Goal: Navigation & Orientation: Find specific page/section

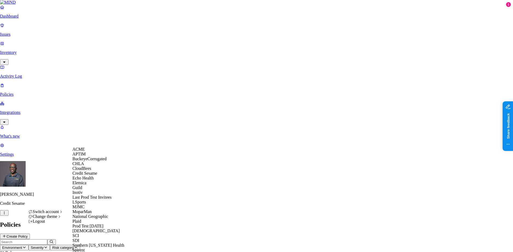
click at [93, 171] on div "CloudBees" at bounding box center [98, 168] width 52 height 5
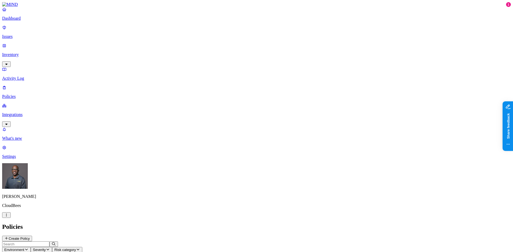
click at [34, 112] on p "Integrations" at bounding box center [256, 114] width 508 height 5
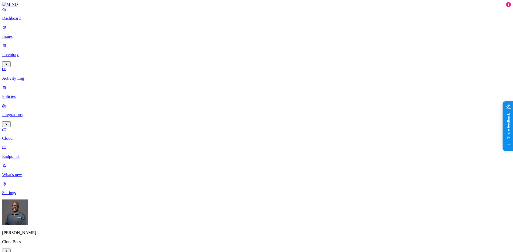
click at [30, 154] on p "Endpoints" at bounding box center [256, 156] width 508 height 5
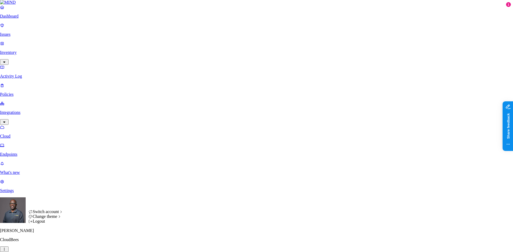
click at [6, 248] on icon "button" at bounding box center [4, 249] width 4 height 3
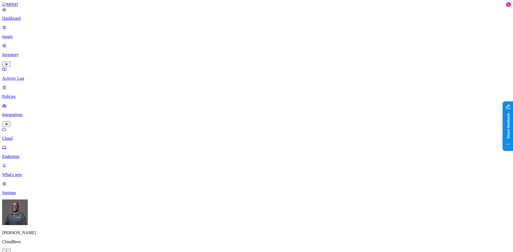
click at [51, 245] on html "Dashboard Issues Inventory Activity Log Policies Integrations Cloud Endpoints W…" at bounding box center [256, 201] width 513 height 402
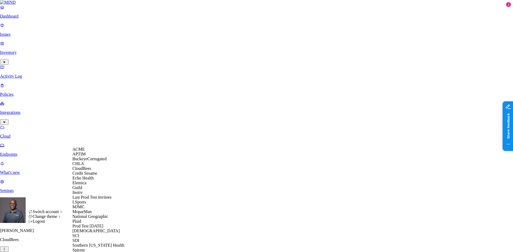
scroll to position [130, 0]
click at [88, 252] on span "TexasTrustCU" at bounding box center [84, 255] width 25 height 5
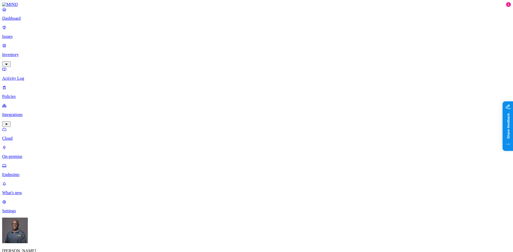
click at [28, 154] on p "On-premise" at bounding box center [256, 156] width 508 height 5
click at [25, 173] on p "Endpoints" at bounding box center [256, 175] width 508 height 5
click at [23, 136] on p "Cloud" at bounding box center [256, 138] width 508 height 5
click at [24, 52] on p "Inventory" at bounding box center [256, 54] width 508 height 5
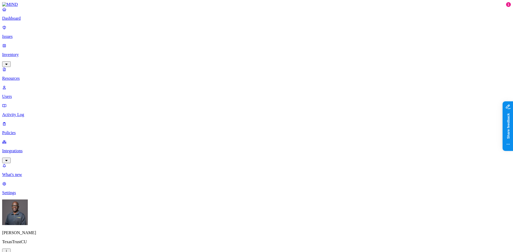
click at [24, 21] on p "Dashboard" at bounding box center [256, 18] width 508 height 5
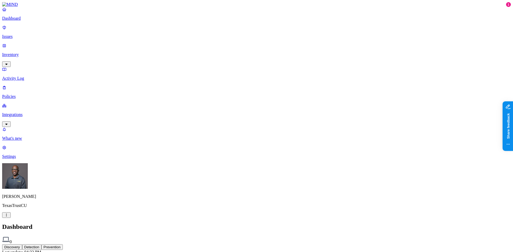
click at [23, 112] on p "Integrations" at bounding box center [256, 114] width 508 height 5
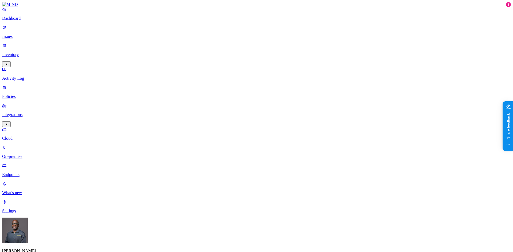
click at [25, 154] on p "On-premise" at bounding box center [256, 156] width 508 height 5
click at [26, 173] on p "Endpoints" at bounding box center [256, 175] width 508 height 5
drag, startPoint x: 399, startPoint y: 39, endPoint x: 357, endPoint y: 110, distance: 82.5
click at [42, 185] on nav "Dashboard Issues Inventory Activity Log Policies Integrations Cloud On-premise …" at bounding box center [256, 110] width 508 height 207
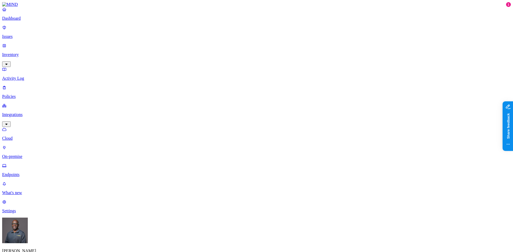
click at [50, 245] on html "Dashboard Issues Inventory Activity Log Policies Integrations Cloud On-premise …" at bounding box center [256, 190] width 513 height 381
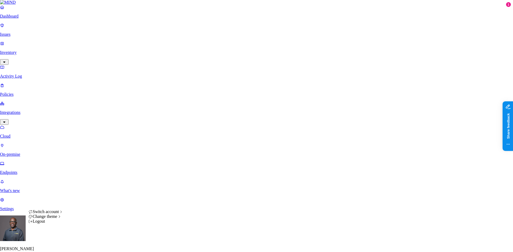
click at [52, 224] on div "Logout" at bounding box center [45, 221] width 35 height 5
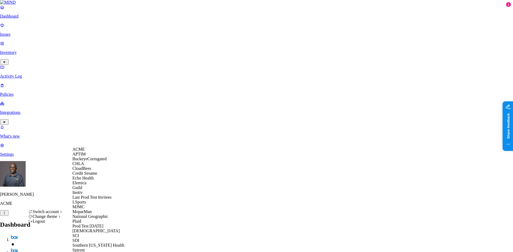
scroll to position [121, 0]
click at [83, 234] on div "SCI" at bounding box center [98, 236] width 52 height 5
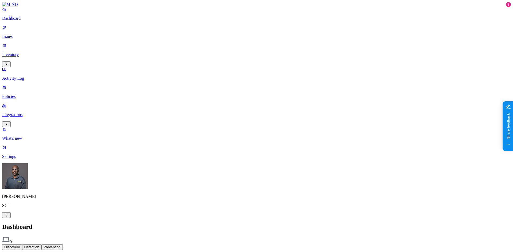
click at [16, 159] on p "Settings" at bounding box center [256, 156] width 508 height 5
click at [52, 245] on html "Dashboard Issues Inventory Activity Log Policies Integrations What's new 1 Sett…" at bounding box center [256, 214] width 513 height 428
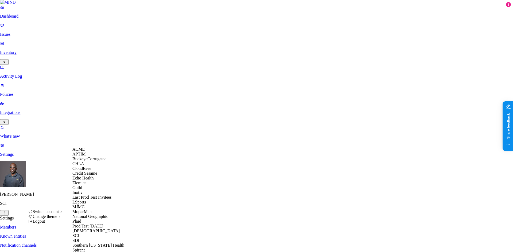
scroll to position [78, 0]
click at [101, 195] on span "Last Prod Test Invitees" at bounding box center [91, 197] width 39 height 5
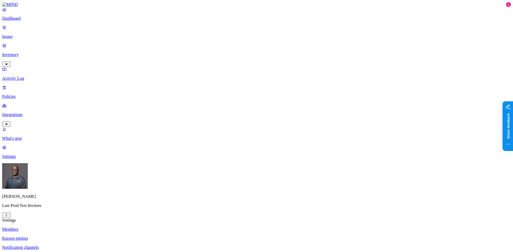
click at [20, 112] on p "Integrations" at bounding box center [256, 114] width 508 height 5
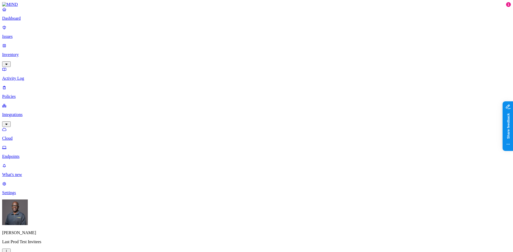
click at [20, 145] on link "Endpoints" at bounding box center [256, 152] width 508 height 14
click at [23, 136] on p "Cloud" at bounding box center [256, 138] width 508 height 5
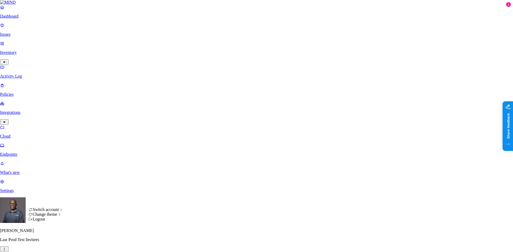
click at [52, 241] on html "Dashboard Issues Inventory Activity Log Policies Integrations Cloud Endpoints W…" at bounding box center [256, 171] width 513 height 342
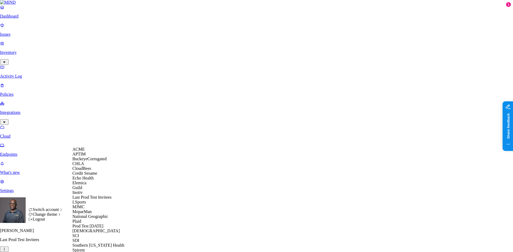
scroll to position [69, 0]
click at [85, 210] on span "MoparMan" at bounding box center [81, 212] width 19 height 5
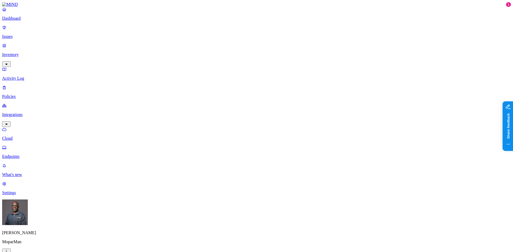
click at [26, 154] on p "Endpoints" at bounding box center [256, 156] width 508 height 5
click at [26, 136] on p "Cloud" at bounding box center [256, 138] width 508 height 5
click at [27, 35] on p "Issues" at bounding box center [256, 36] width 508 height 5
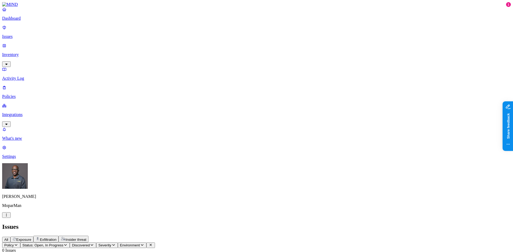
click at [17, 85] on link "Policies" at bounding box center [256, 92] width 508 height 14
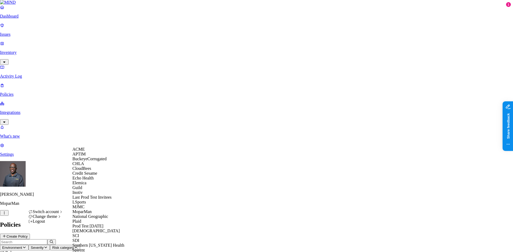
scroll to position [121, 0]
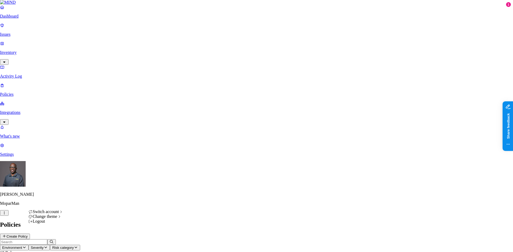
click at [46, 224] on div "Logout" at bounding box center [45, 221] width 35 height 5
